Goal: Task Accomplishment & Management: Manage account settings

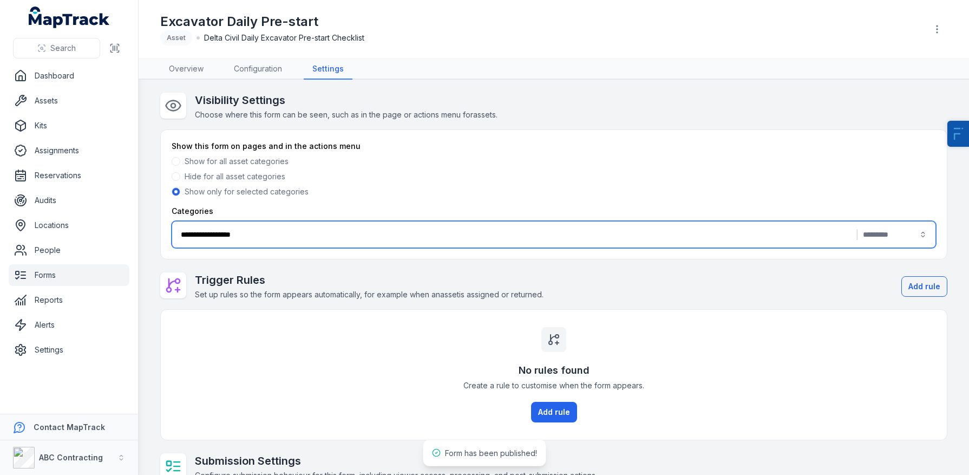
scroll to position [10, 0]
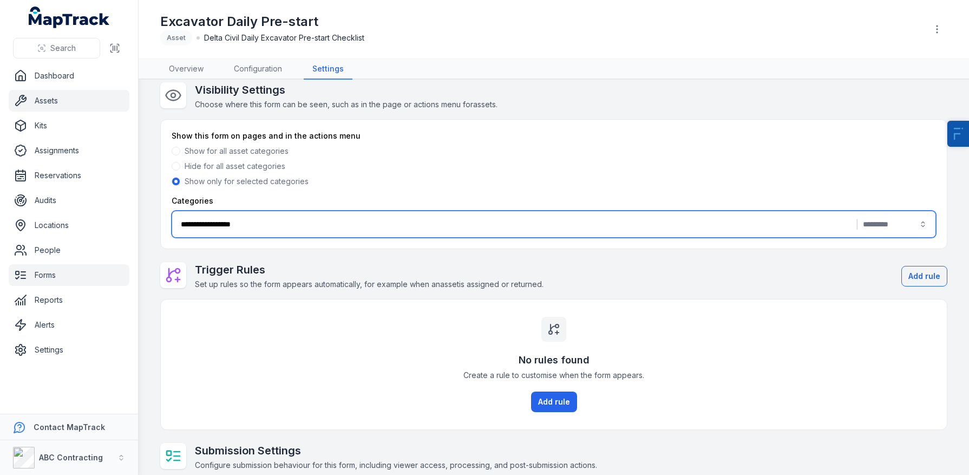
click at [44, 101] on link "Assets" at bounding box center [69, 101] width 121 height 22
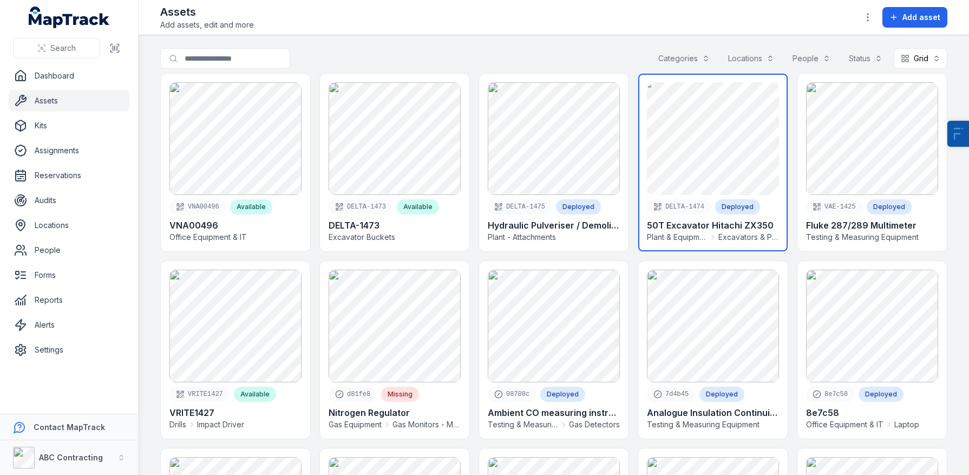
click at [708, 143] on link at bounding box center [712, 163] width 149 height 178
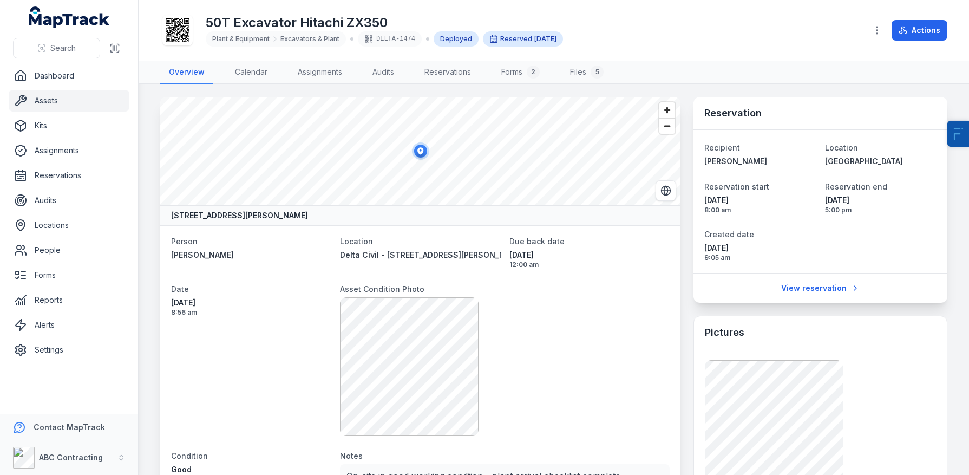
click at [175, 34] on icon at bounding box center [178, 30] width 24 height 24
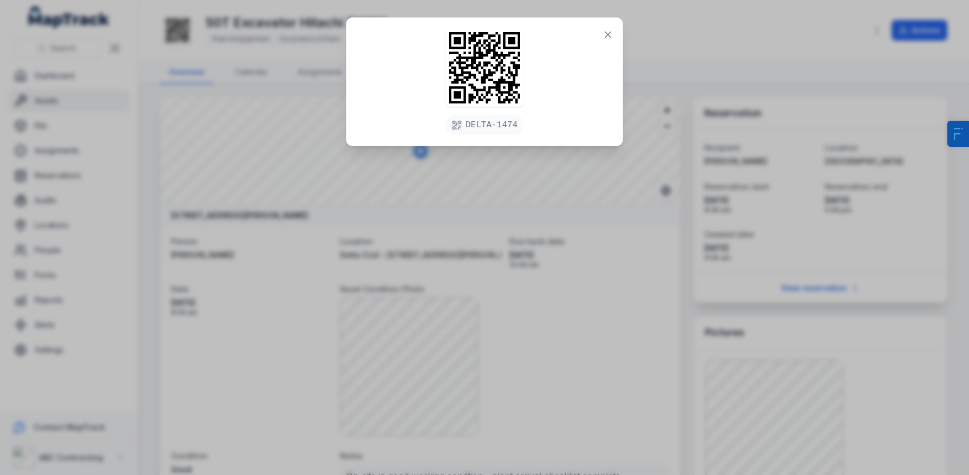
click at [272, 298] on div "DELTA-1474" at bounding box center [484, 237] width 969 height 475
click at [603, 39] on icon at bounding box center [607, 34] width 11 height 11
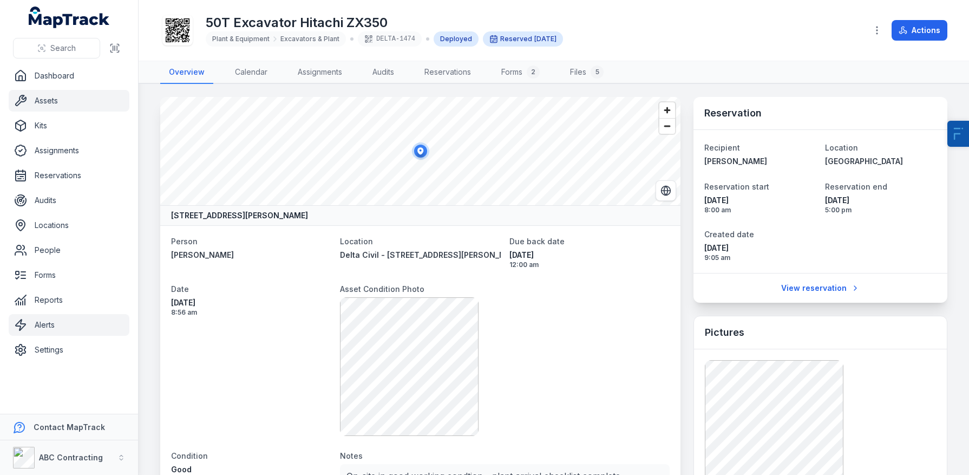
click at [53, 322] on link "Alerts" at bounding box center [69, 325] width 121 height 22
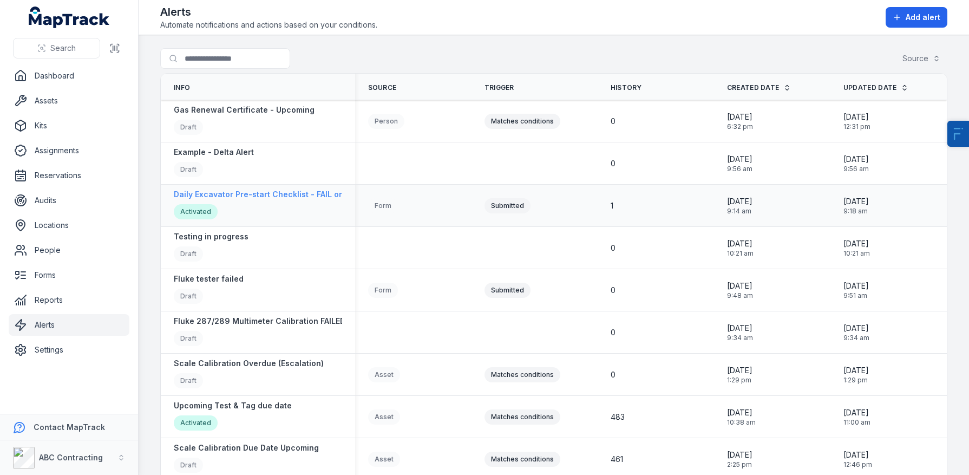
click at [275, 195] on strong "Daily Excavator Pre-start Checklist - FAIL or Risk Identified ALERT" at bounding box center [299, 194] width 251 height 11
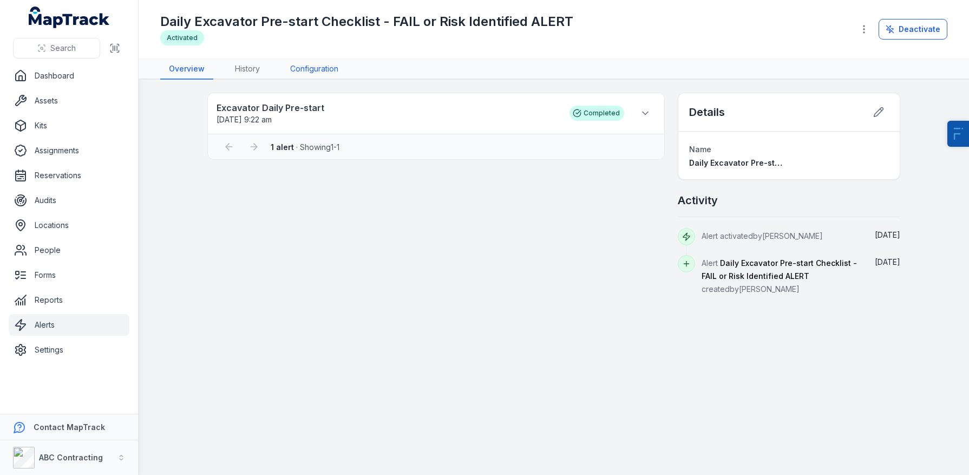
click at [313, 74] on link "Configuration" at bounding box center [313, 69] width 65 height 21
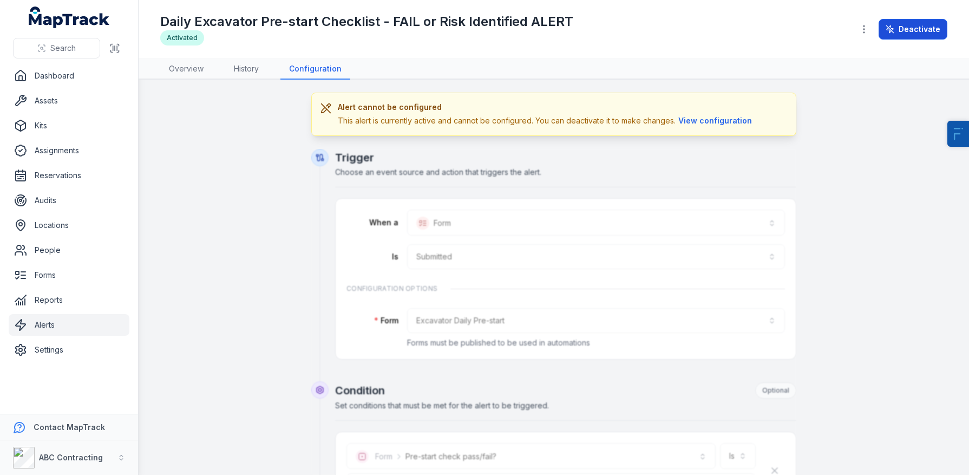
click at [899, 37] on button "Deactivate" at bounding box center [912, 29] width 69 height 21
